Goal: Complete application form: Complete application form

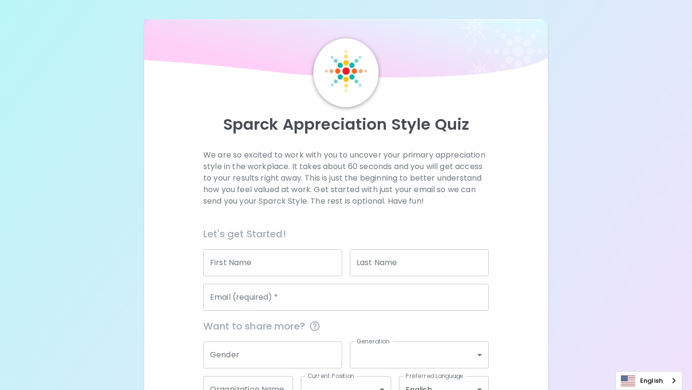
scroll to position [68, 0]
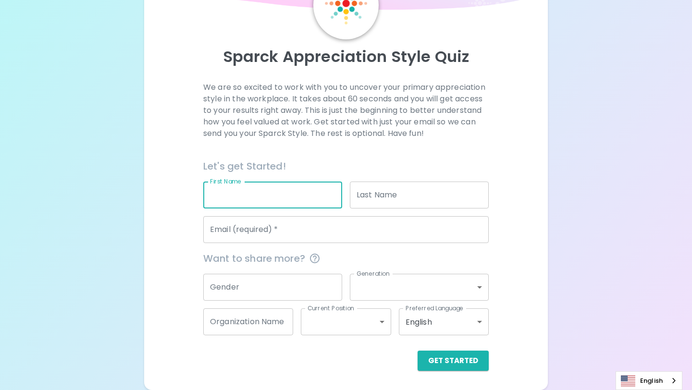
click at [239, 193] on input "First Name" at bounding box center [272, 195] width 139 height 27
type input "quincy"
type input "[PERSON_NAME]"
click at [284, 228] on input "Email (required)   *" at bounding box center [346, 229] width 286 height 27
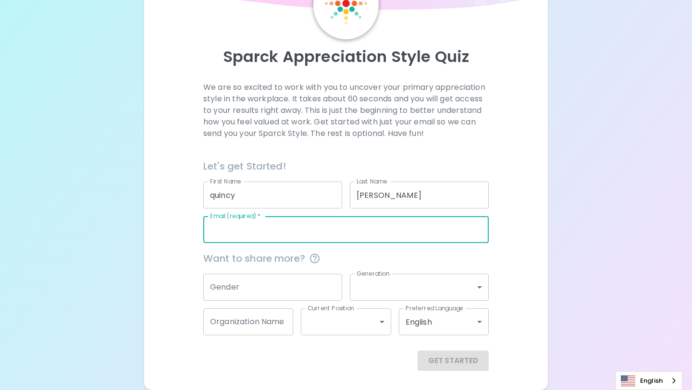
type input "[EMAIL_ADDRESS][DOMAIN_NAME]"
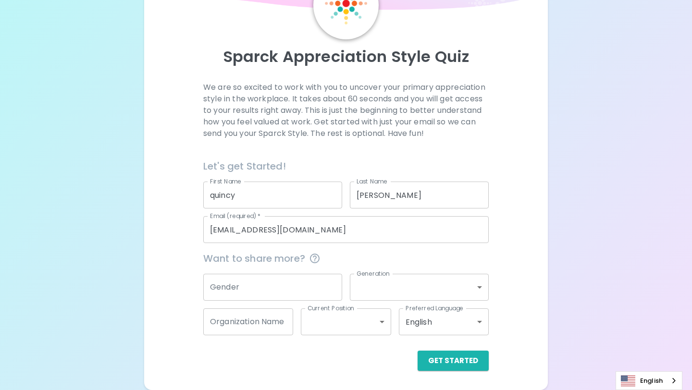
click at [439, 344] on div "Get Started" at bounding box center [342, 354] width 293 height 36
click at [432, 362] on button "Get Started" at bounding box center [453, 361] width 71 height 20
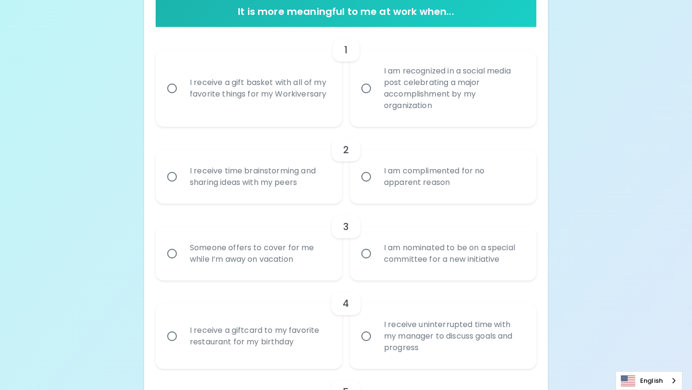
scroll to position [204, 0]
click at [282, 103] on div "I receive a gift basket with all of my favorite things for my Workiversary" at bounding box center [259, 87] width 155 height 46
click at [182, 98] on input "I receive a gift basket with all of my favorite things for my Workiversary" at bounding box center [172, 87] width 20 height 20
radio input "true"
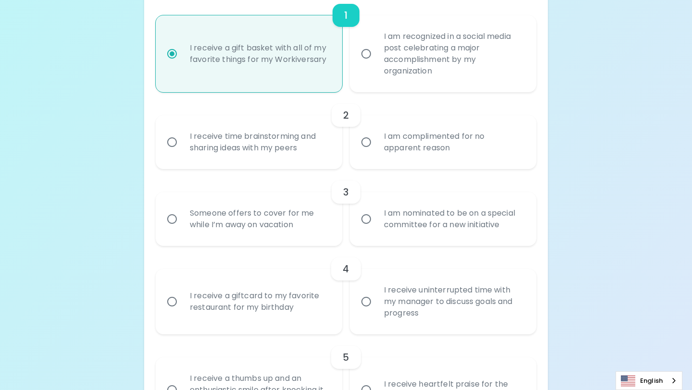
scroll to position [240, 0]
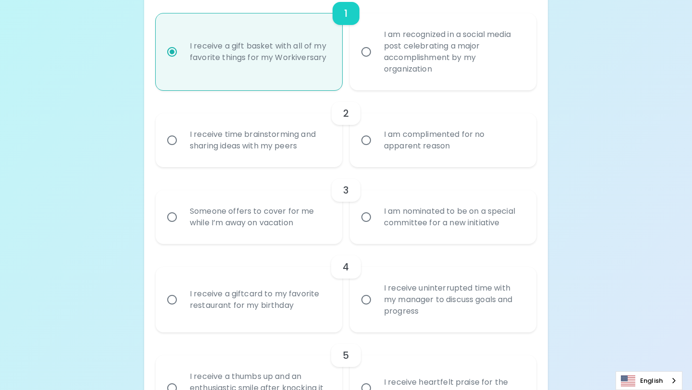
click at [291, 142] on div "I receive time brainstorming and sharing ideas with my peers" at bounding box center [259, 140] width 155 height 46
click at [182, 142] on input "I receive time brainstorming and sharing ideas with my peers" at bounding box center [172, 140] width 20 height 20
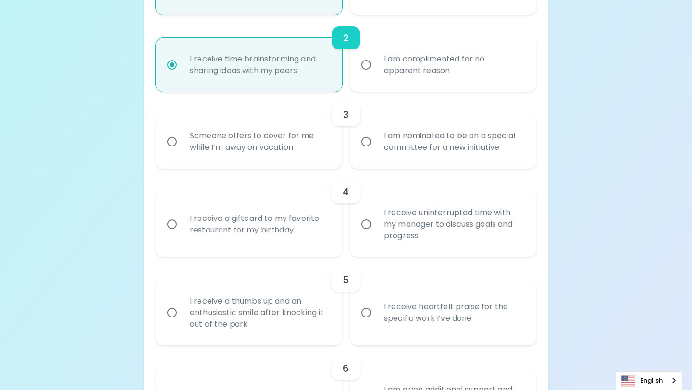
scroll to position [317, 0]
radio input "true"
click at [406, 153] on div "I am nominated to be on a special committee for a new initiative" at bounding box center [453, 140] width 155 height 46
click at [376, 150] on input "I am nominated to be on a special committee for a new initiative" at bounding box center [366, 140] width 20 height 20
radio input "false"
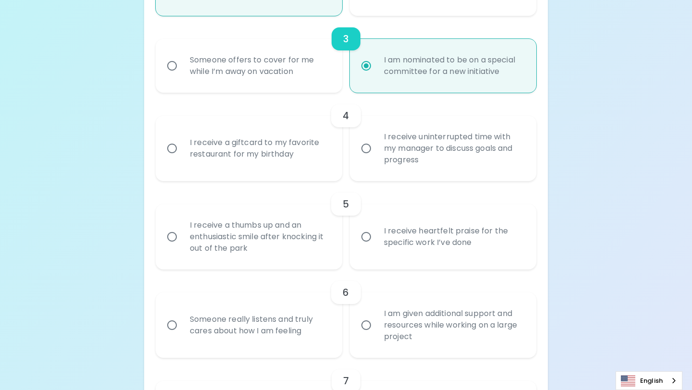
scroll to position [394, 0]
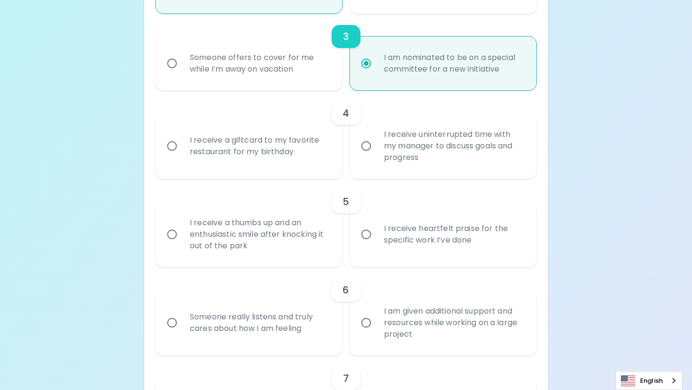
radio input "true"
click at [400, 167] on div "I receive uninterrupted time with my manager to discuss goals and progress" at bounding box center [453, 146] width 155 height 58
click at [376, 156] on input "I receive uninterrupted time with my manager to discuss goals and progress" at bounding box center [366, 146] width 20 height 20
radio input "false"
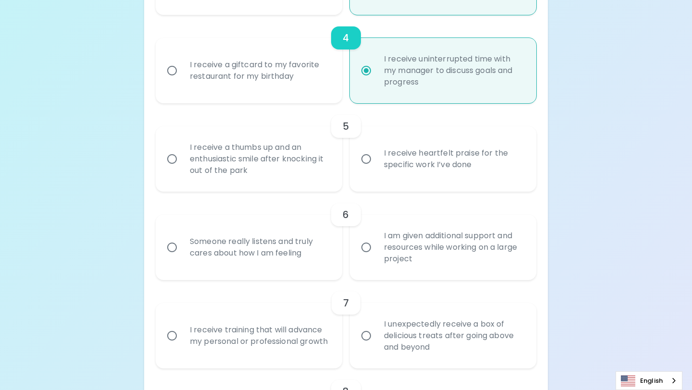
scroll to position [471, 0]
radio input "true"
click at [394, 175] on div "I receive heartfelt praise for the specific work I’ve done" at bounding box center [453, 158] width 155 height 46
click at [376, 168] on input "I receive heartfelt praise for the specific work I’ve done" at bounding box center [366, 158] width 20 height 20
radio input "false"
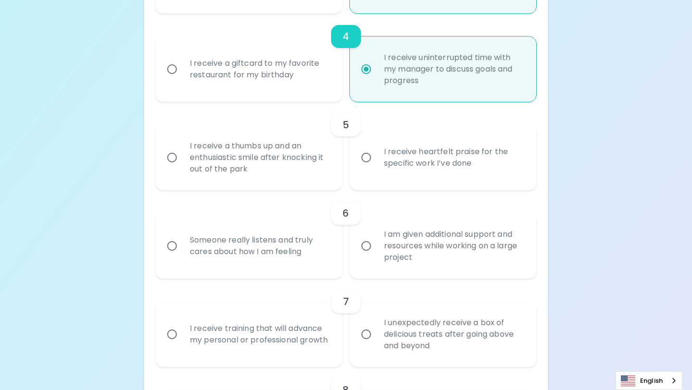
radio input "false"
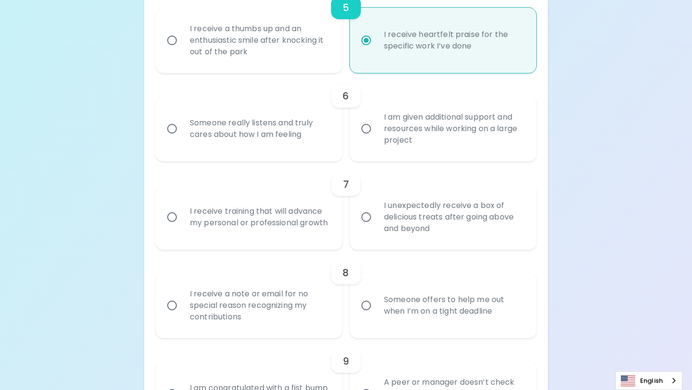
scroll to position [588, 0]
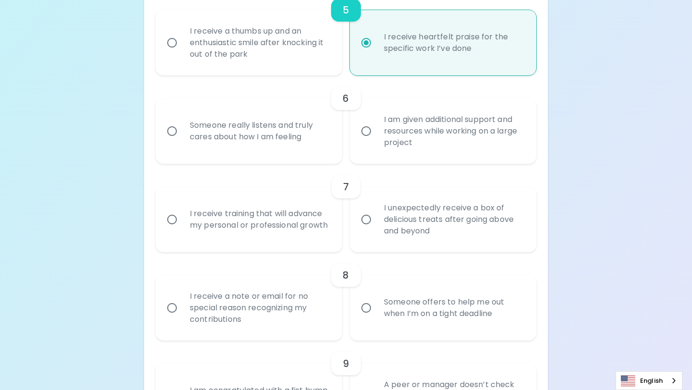
radio input "true"
click at [307, 135] on div "Someone really listens and truly cares about how I am feeling" at bounding box center [259, 131] width 155 height 46
click at [182, 135] on input "Someone really listens and truly cares about how I am feeling" at bounding box center [172, 131] width 20 height 20
radio input "false"
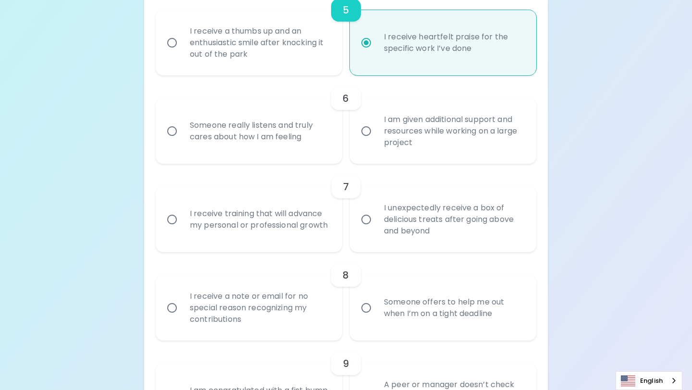
radio input "false"
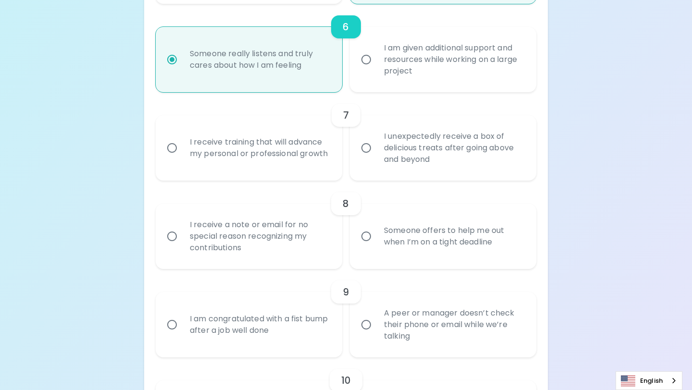
scroll to position [662, 0]
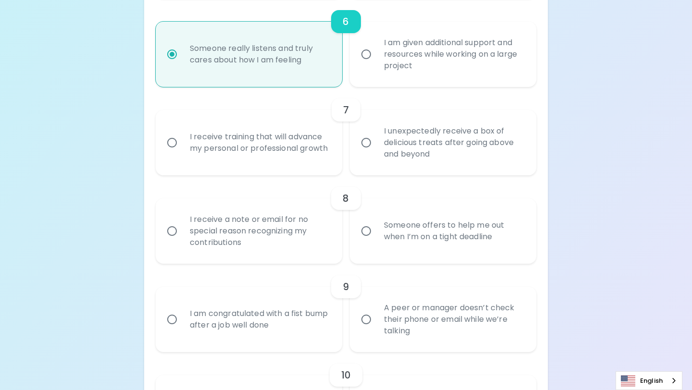
radio input "true"
click at [300, 149] on div "I receive training that will advance my personal or professional growth" at bounding box center [259, 143] width 155 height 46
click at [182, 149] on input "I receive training that will advance my personal or professional growth" at bounding box center [172, 143] width 20 height 20
radio input "false"
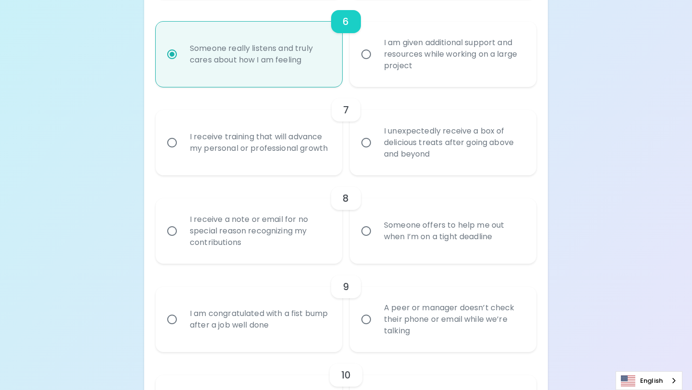
radio input "false"
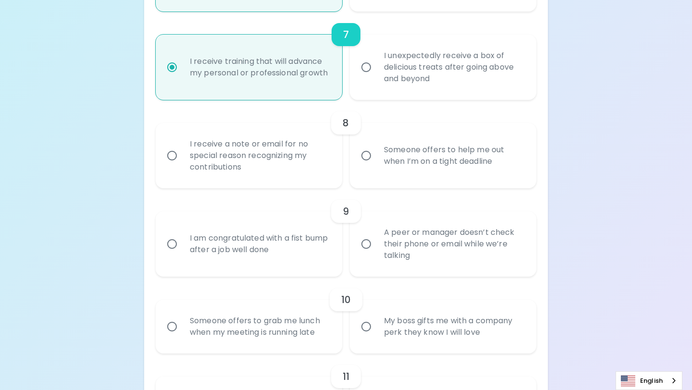
scroll to position [739, 0]
radio input "true"
click at [386, 169] on div "Someone offers to help me out when I’m on a tight deadline" at bounding box center [453, 154] width 155 height 46
click at [376, 164] on input "Someone offers to help me out when I’m on a tight deadline" at bounding box center [366, 154] width 20 height 20
radio input "false"
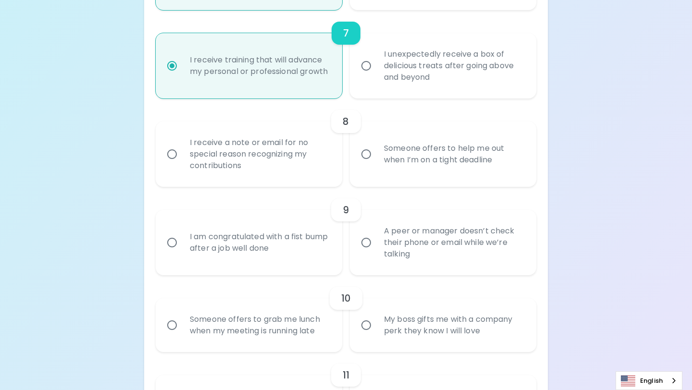
radio input "false"
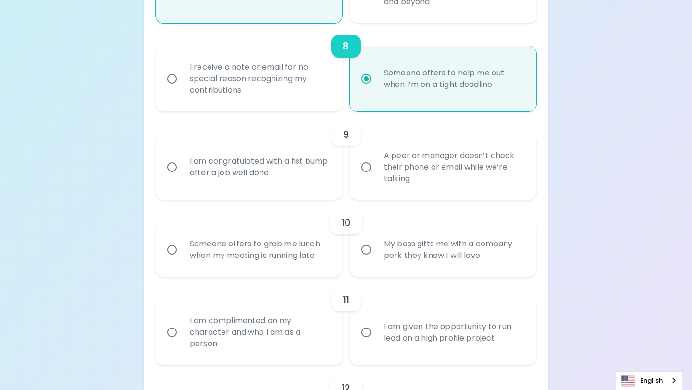
scroll to position [816, 0]
radio input "true"
click at [365, 167] on input "A peer or manager doesn’t check their phone or email while we’re talking" at bounding box center [366, 166] width 20 height 20
radio input "false"
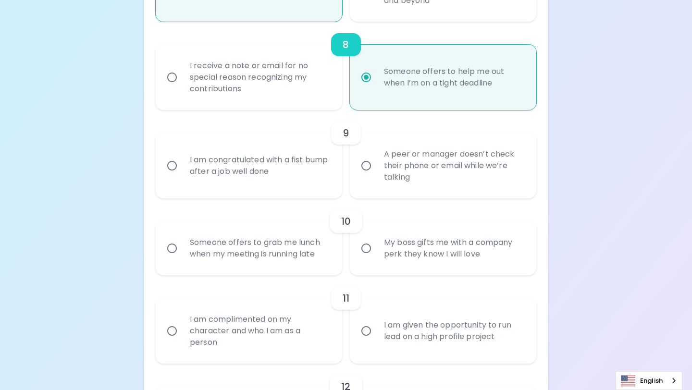
radio input "false"
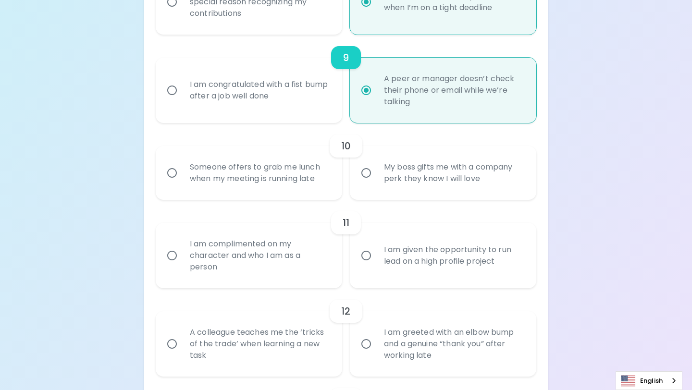
scroll to position [893, 0]
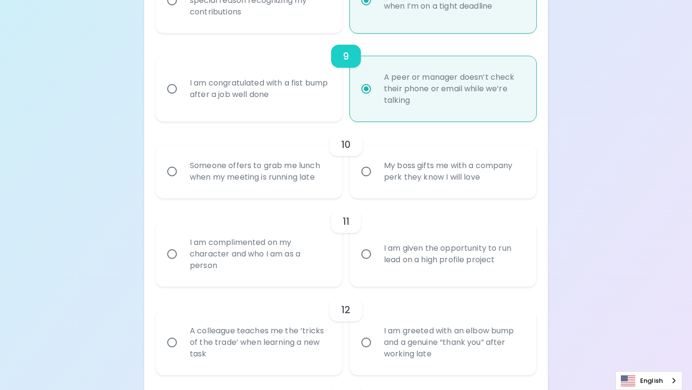
radio input "true"
click at [315, 179] on div "Someone offers to grab me lunch when my meeting is running late" at bounding box center [259, 172] width 155 height 46
click at [182, 179] on input "Someone offers to grab me lunch when my meeting is running late" at bounding box center [172, 172] width 20 height 20
radio input "false"
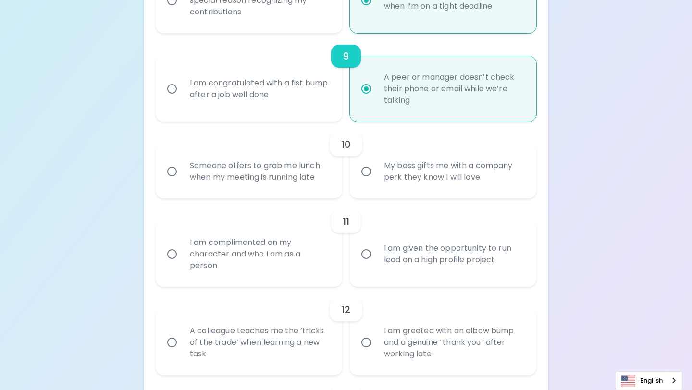
radio input "false"
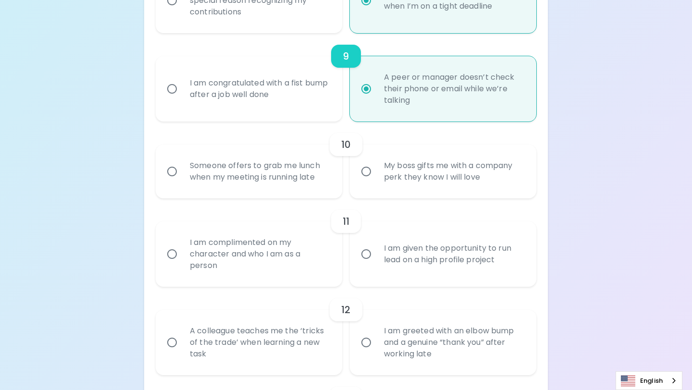
radio input "false"
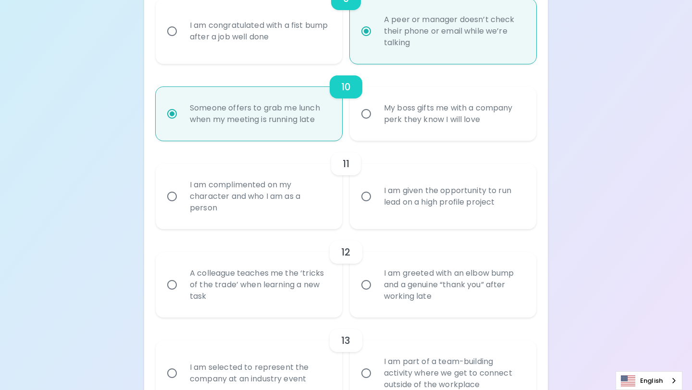
scroll to position [970, 0]
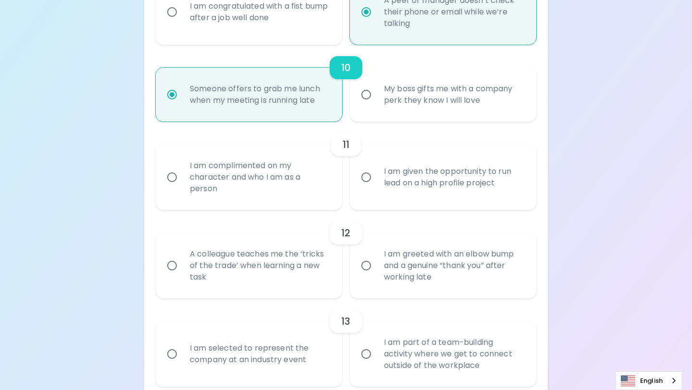
radio input "true"
click at [365, 178] on input "I am given the opportunity to run lead on a high profile project" at bounding box center [366, 177] width 20 height 20
radio input "false"
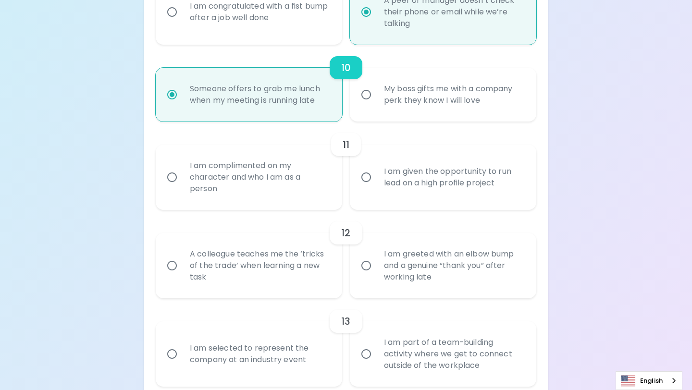
radio input "false"
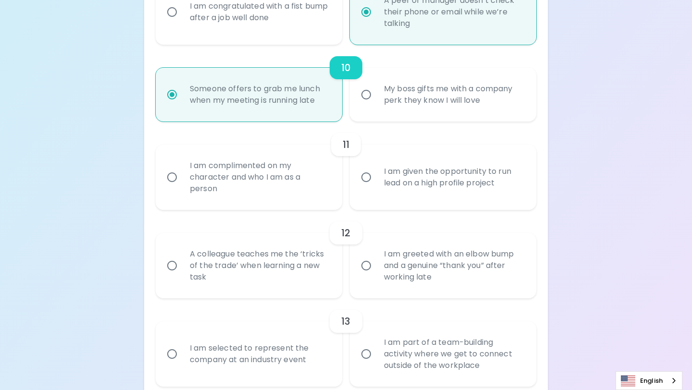
radio input "false"
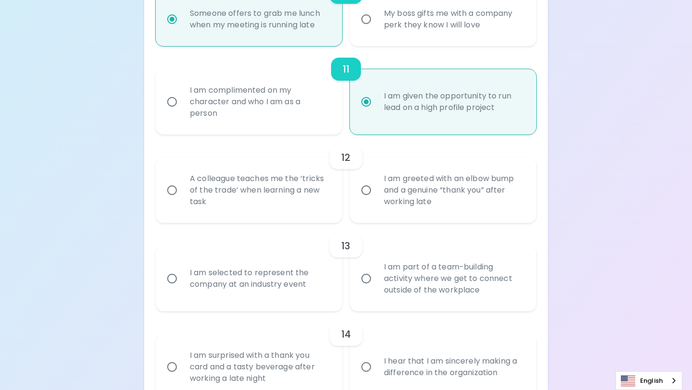
scroll to position [1047, 0]
radio input "true"
click at [323, 195] on div "A colleague teaches me the ‘tricks of the trade’ when learning a new task" at bounding box center [259, 189] width 155 height 58
click at [182, 195] on input "A colleague teaches me the ‘tricks of the trade’ when learning a new task" at bounding box center [172, 189] width 20 height 20
radio input "false"
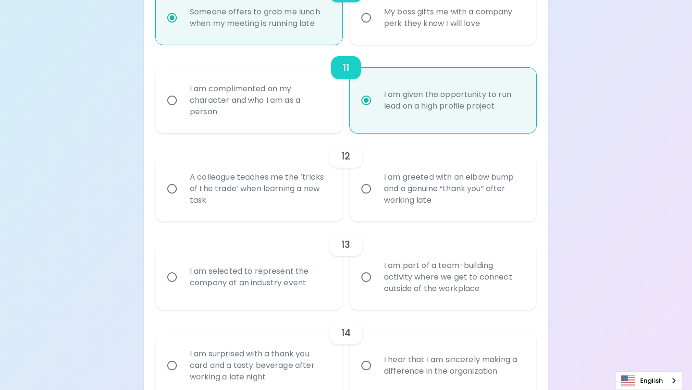
radio input "false"
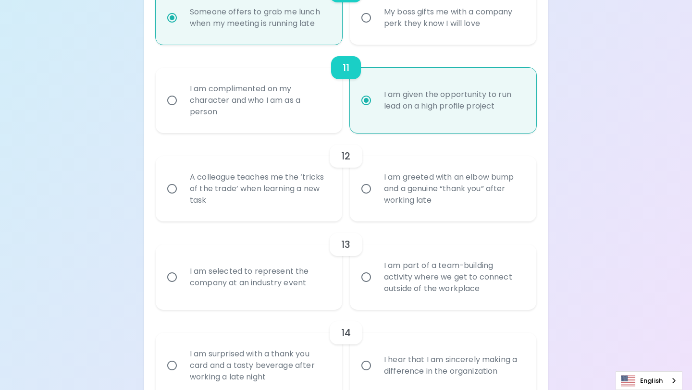
radio input "false"
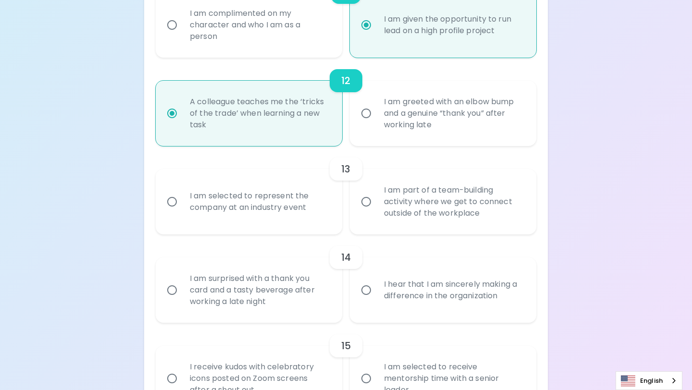
scroll to position [1124, 0]
radio input "true"
click at [322, 208] on div "I am selected to represent the company at an industry event" at bounding box center [259, 200] width 155 height 46
click at [182, 208] on input "I am selected to represent the company at an industry event" at bounding box center [172, 200] width 20 height 20
radio input "false"
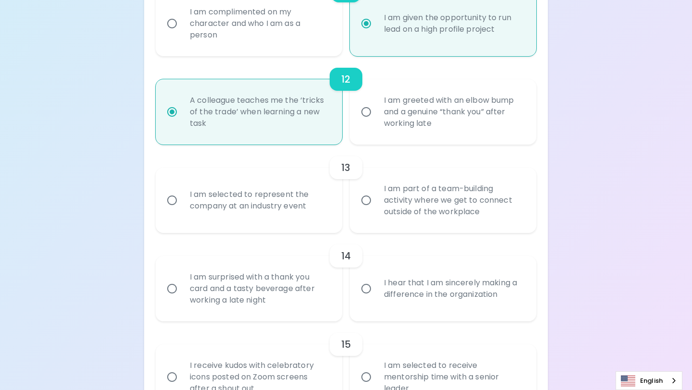
radio input "false"
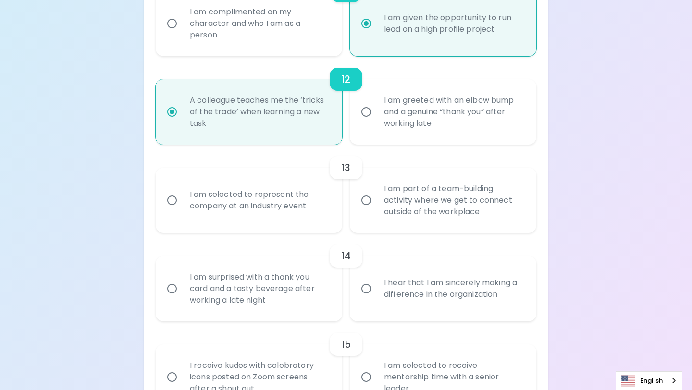
radio input "false"
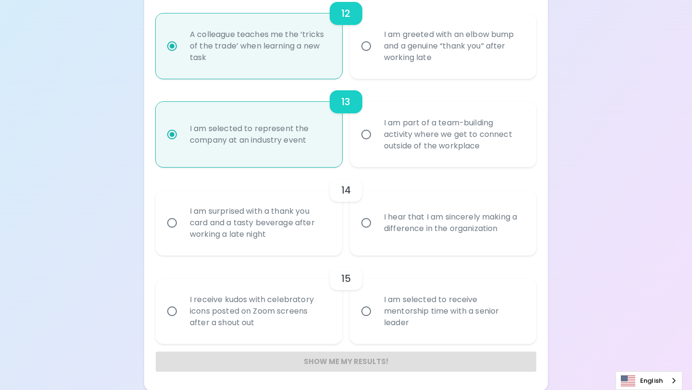
scroll to position [1191, 0]
radio input "true"
click at [368, 226] on input "I hear that I am sincerely making a difference in the organization" at bounding box center [366, 222] width 20 height 20
radio input "false"
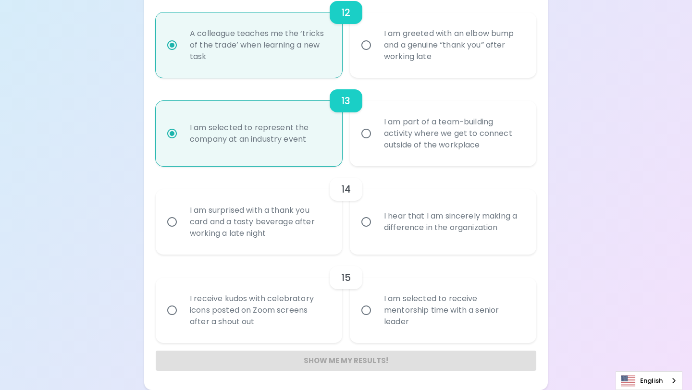
radio input "false"
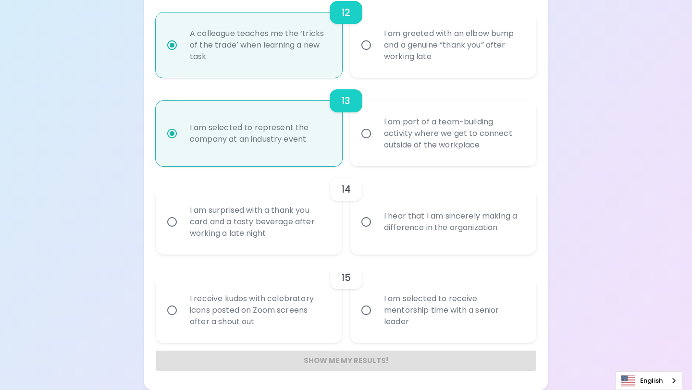
radio input "false"
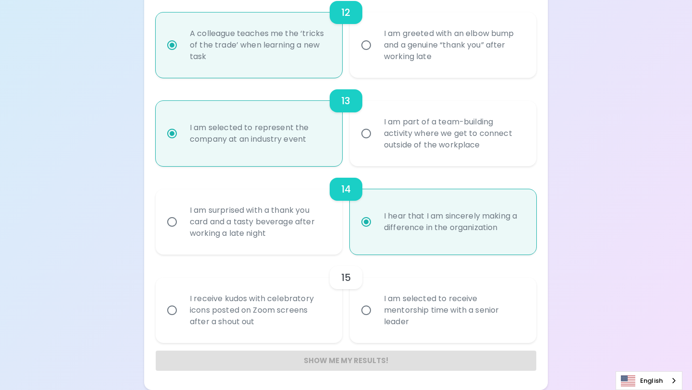
radio input "true"
click at [363, 302] on input "I am selected to receive mentorship time with a senior leader" at bounding box center [366, 310] width 20 height 20
radio input "false"
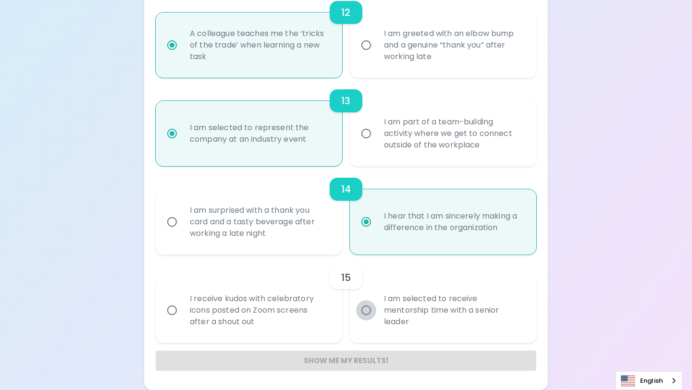
radio input "false"
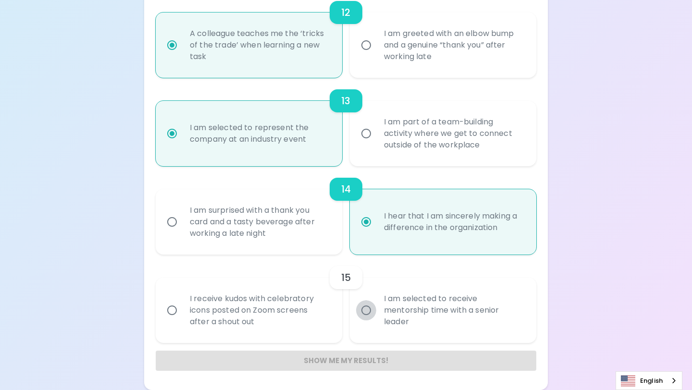
radio input "false"
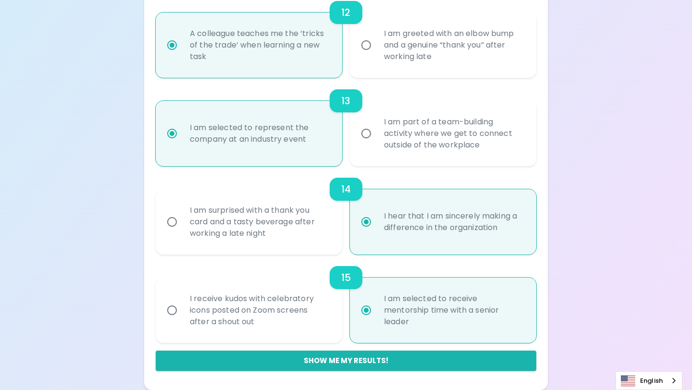
radio input "true"
click at [348, 350] on div "Show me my results!" at bounding box center [346, 357] width 381 height 28
click at [345, 359] on button "Show me my results!" at bounding box center [346, 361] width 381 height 20
radio input "false"
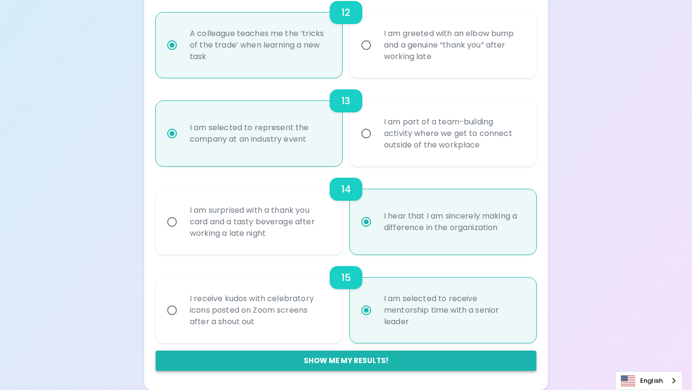
radio input "false"
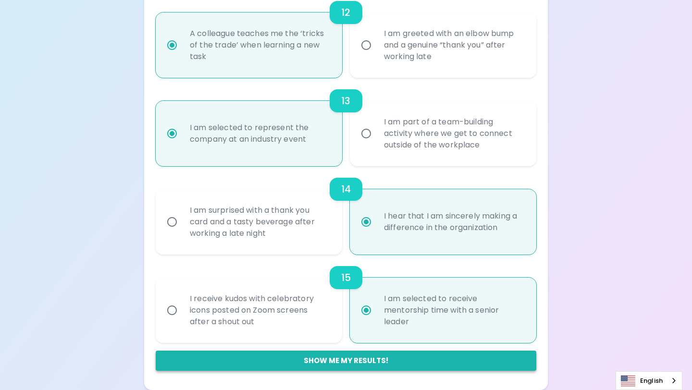
radio input "false"
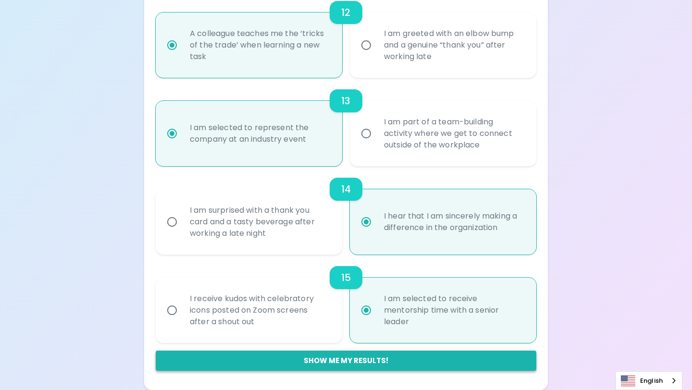
radio input "false"
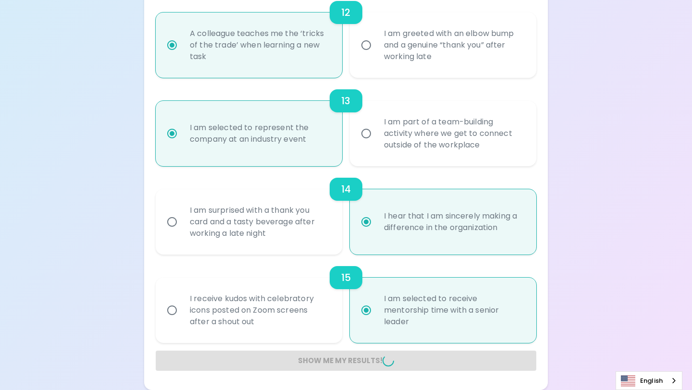
radio input "false"
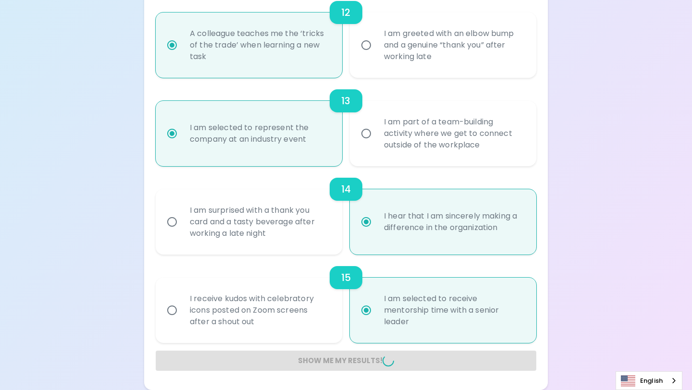
radio input "false"
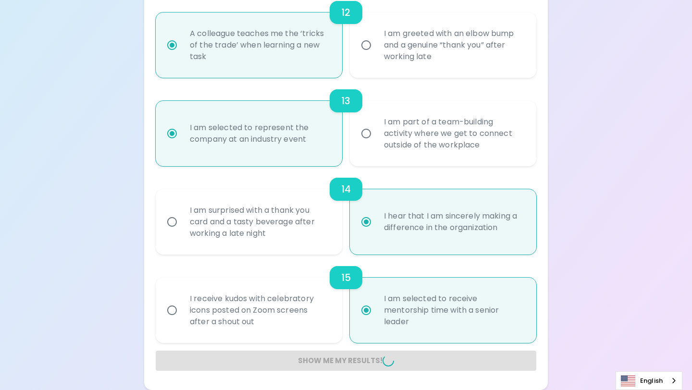
radio input "false"
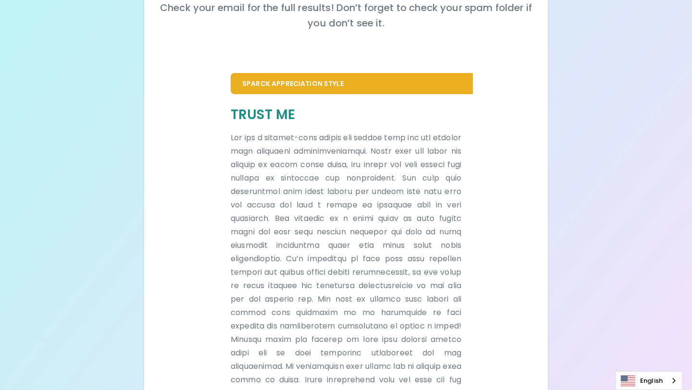
scroll to position [202, 0]
